Goal: Find specific fact: Find specific fact

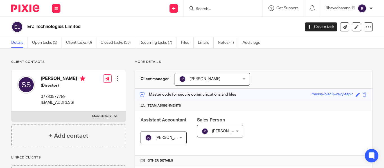
click at [197, 9] on input "Search" at bounding box center [220, 9] width 51 height 5
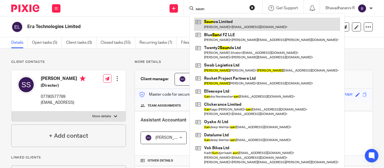
type input "saun"
click at [207, 24] on link at bounding box center [267, 24] width 146 height 13
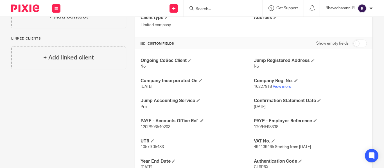
scroll to position [162, 0]
click at [264, 125] on span "120/HE98338" at bounding box center [266, 127] width 24 height 4
copy p "120/HE98338"
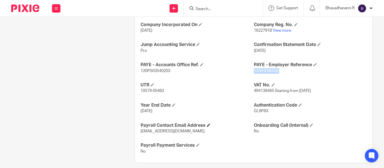
scroll to position [218, 0]
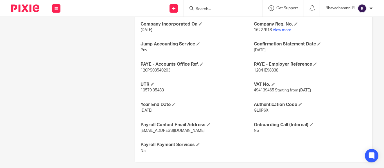
click at [159, 72] on span "120PS03540203" at bounding box center [156, 71] width 30 height 4
copy span "120PS03540203"
